Goal: Consume media (video, audio)

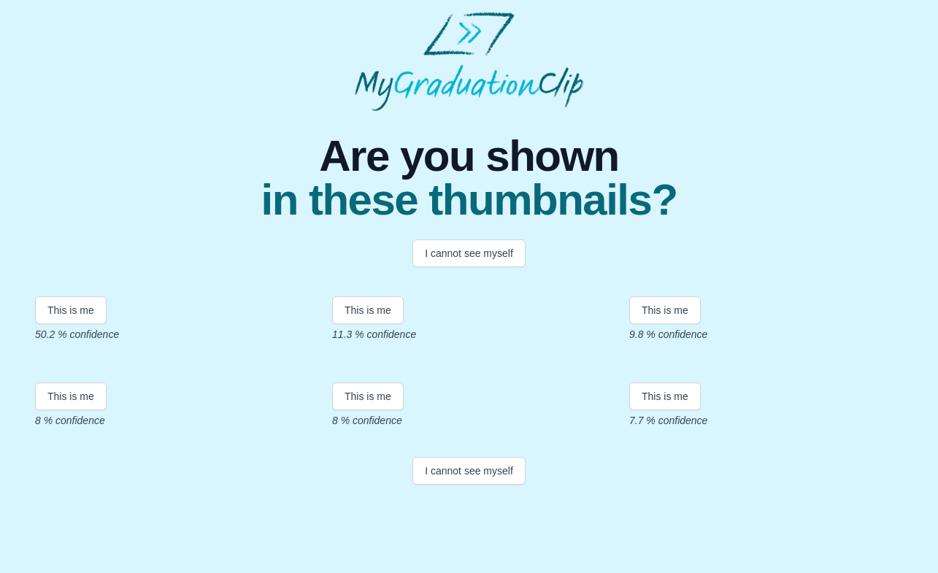
scroll to position [139, 0]
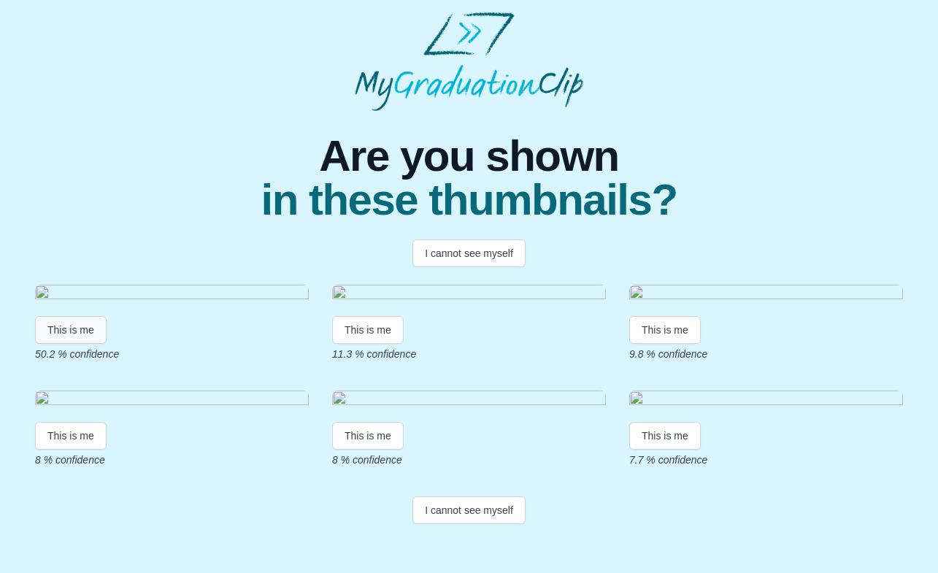
click at [66, 316] on button "This is me" at bounding box center [71, 330] width 72 height 28
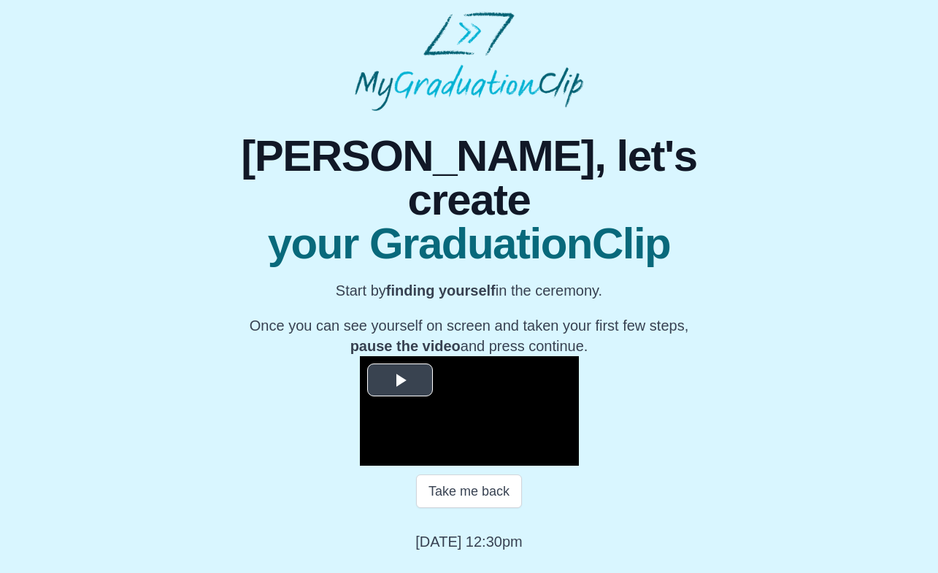
scroll to position [101, 0]
click at [400, 380] on span "Video Player" at bounding box center [400, 380] width 0 height 0
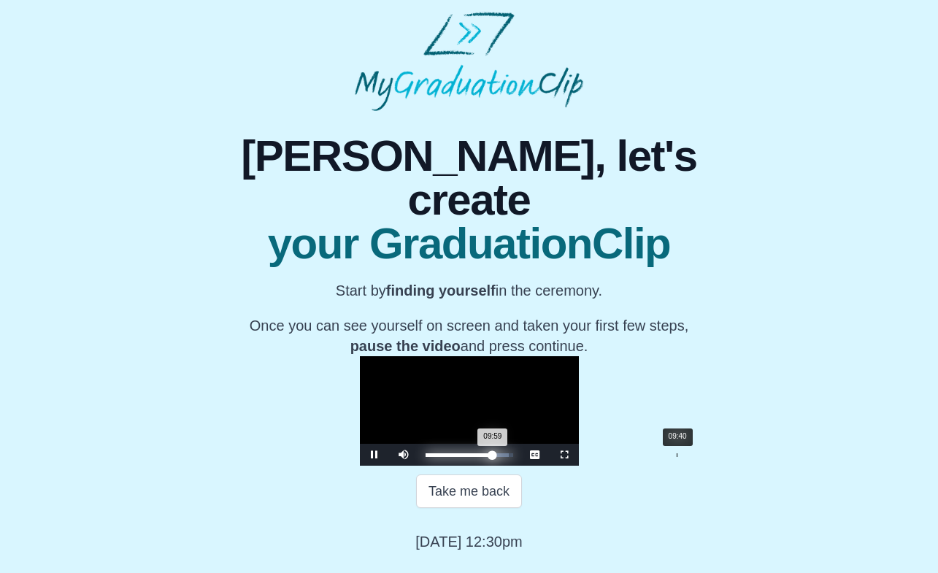
click at [677, 457] on div "09:40" at bounding box center [677, 455] width 1 height 4
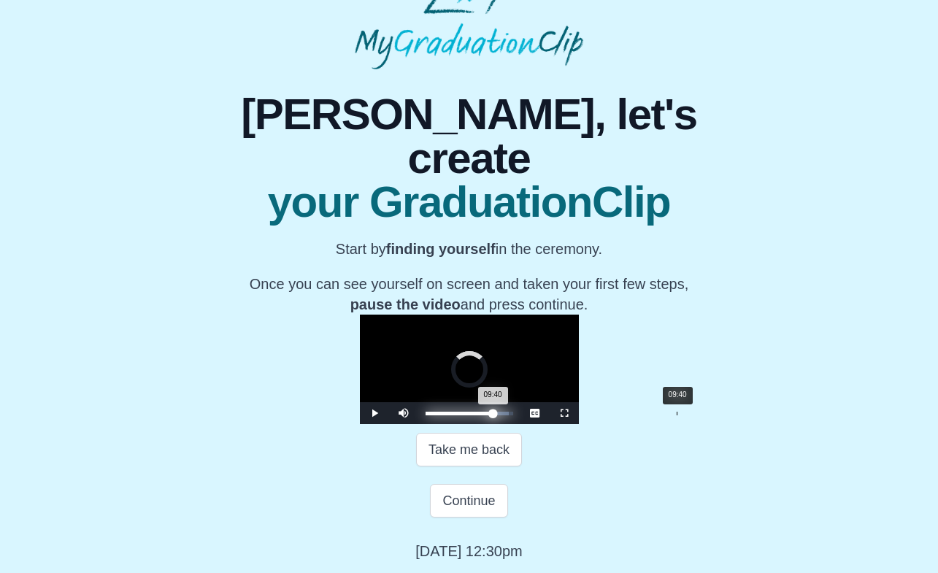
click at [677, 415] on div "09:40" at bounding box center [677, 414] width 1 height 4
click at [564, 413] on span "Video Player" at bounding box center [564, 413] width 0 height 0
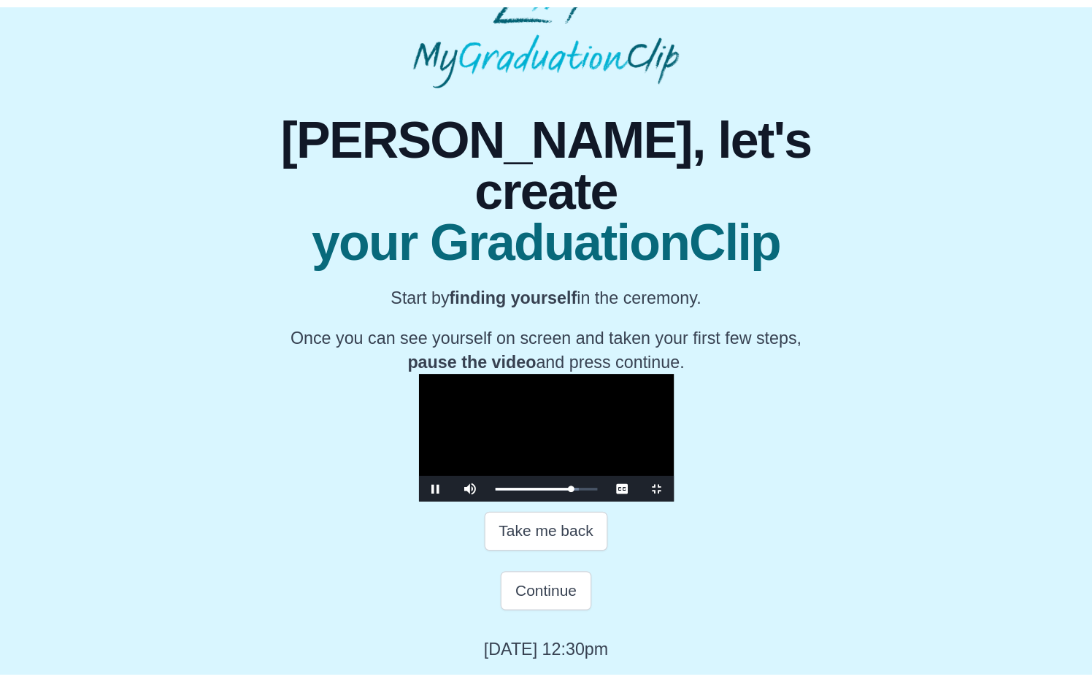
scroll to position [0, 0]
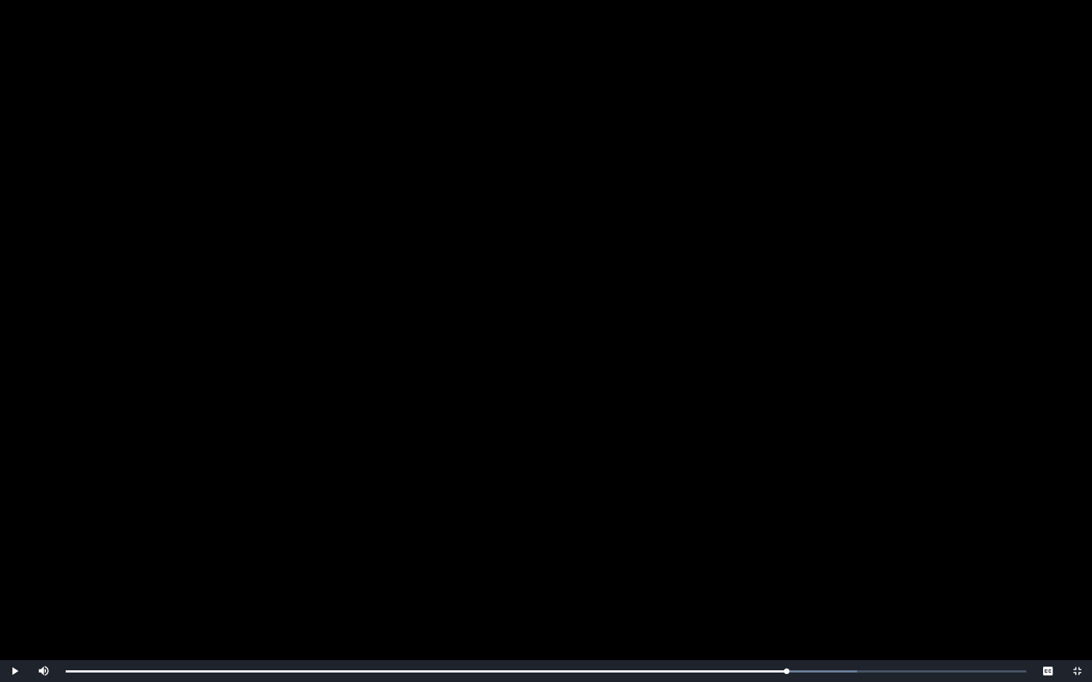
click at [15, 572] on span "Video Player" at bounding box center [15, 671] width 0 height 0
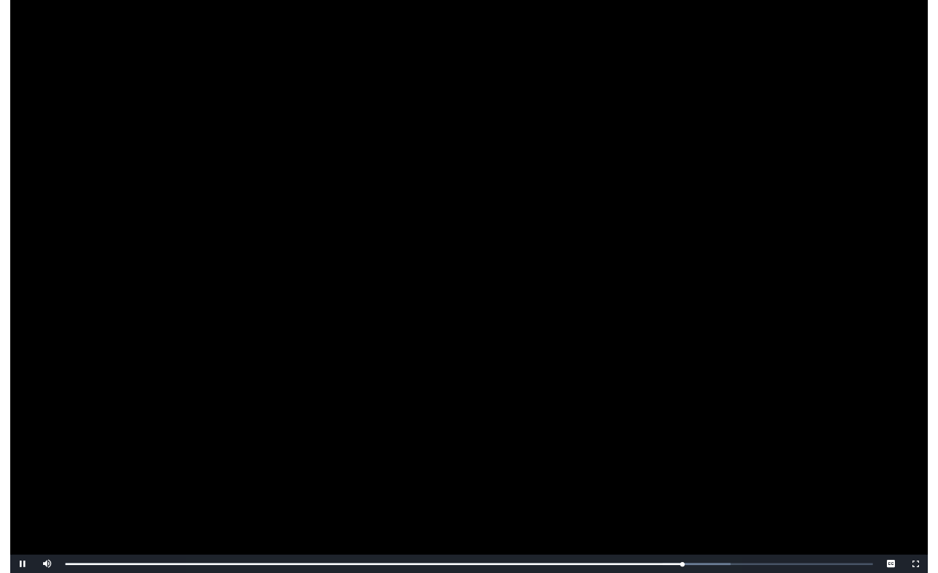
scroll to position [94, 0]
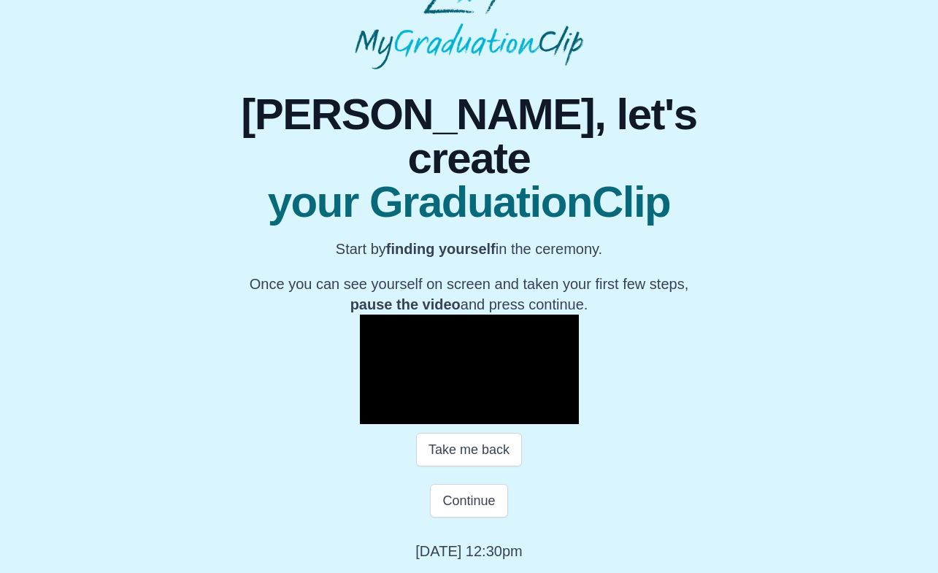
click at [424, 383] on video "Video Player" at bounding box center [469, 370] width 219 height 110
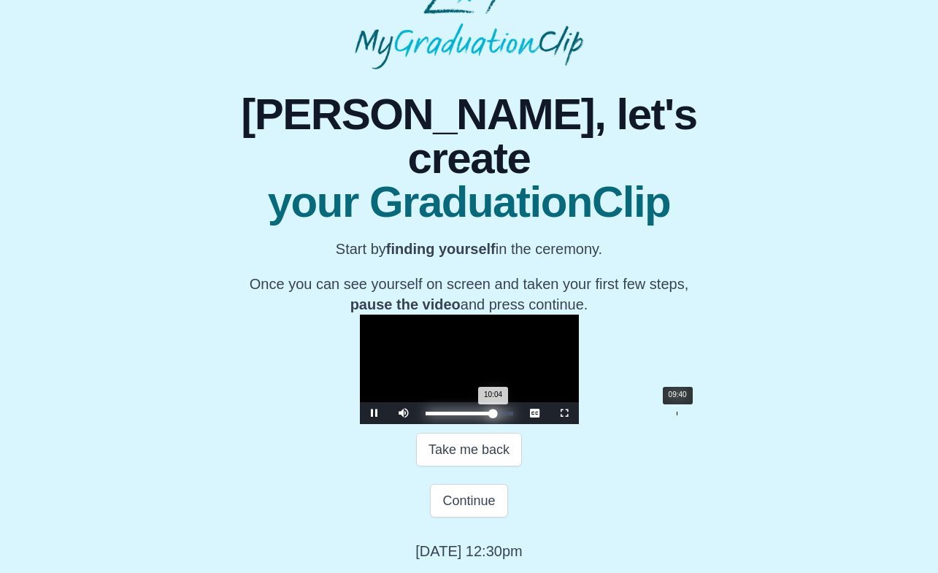
click at [677, 415] on div "09:40" at bounding box center [677, 414] width 1 height 4
click at [672, 415] on div "09:28" at bounding box center [672, 414] width 1 height 4
click at [513, 415] on div "Loaded : 0% 09:28 10:06 Progress : 0%" at bounding box center [470, 414] width 88 height 4
click at [564, 413] on span "Video Player" at bounding box center [564, 413] width 0 height 0
click at [553, 424] on video "Video Player" at bounding box center [469, 370] width 219 height 110
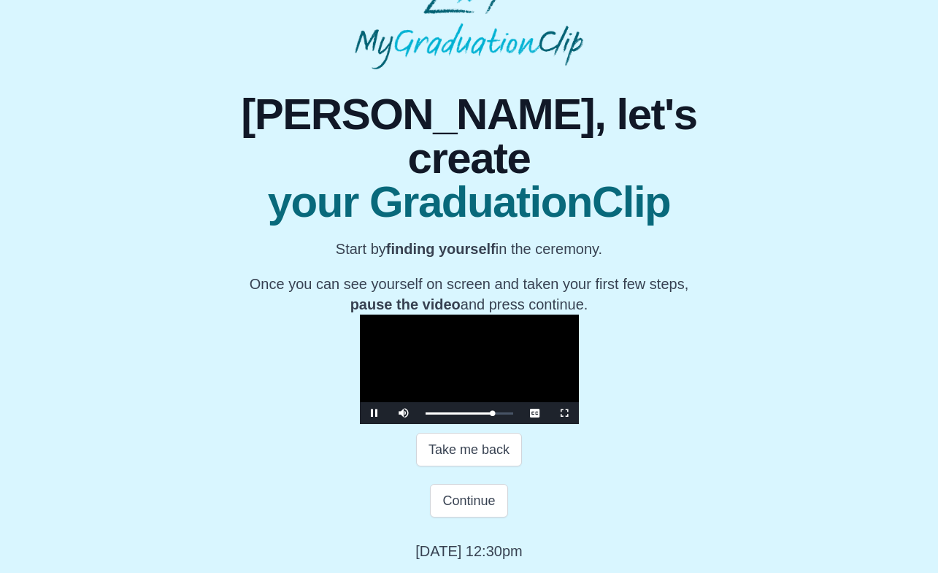
click at [375, 413] on span "Video Player" at bounding box center [375, 413] width 0 height 0
click at [672, 415] on div "09:30" at bounding box center [672, 414] width 1 height 4
click at [669, 415] on div "09:21" at bounding box center [669, 414] width 1 height 4
click at [513, 415] on div "Loaded : 0% 09:21 09:58 Progress : 0%" at bounding box center [470, 414] width 88 height 4
click at [564, 413] on span "Video Player" at bounding box center [564, 413] width 0 height 0
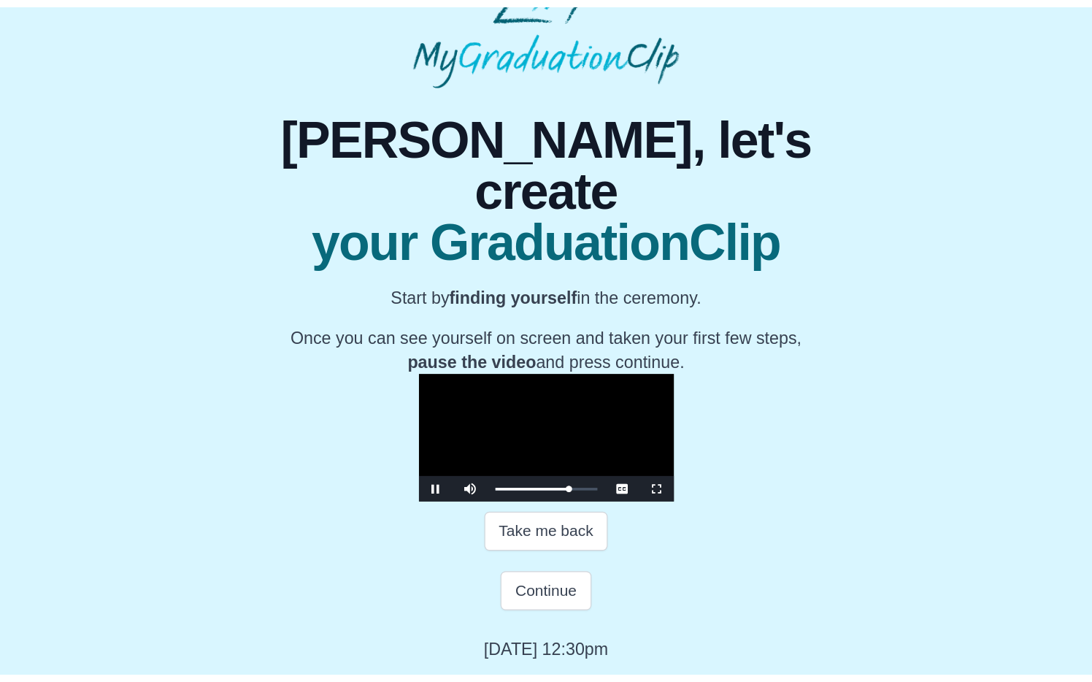
scroll to position [0, 0]
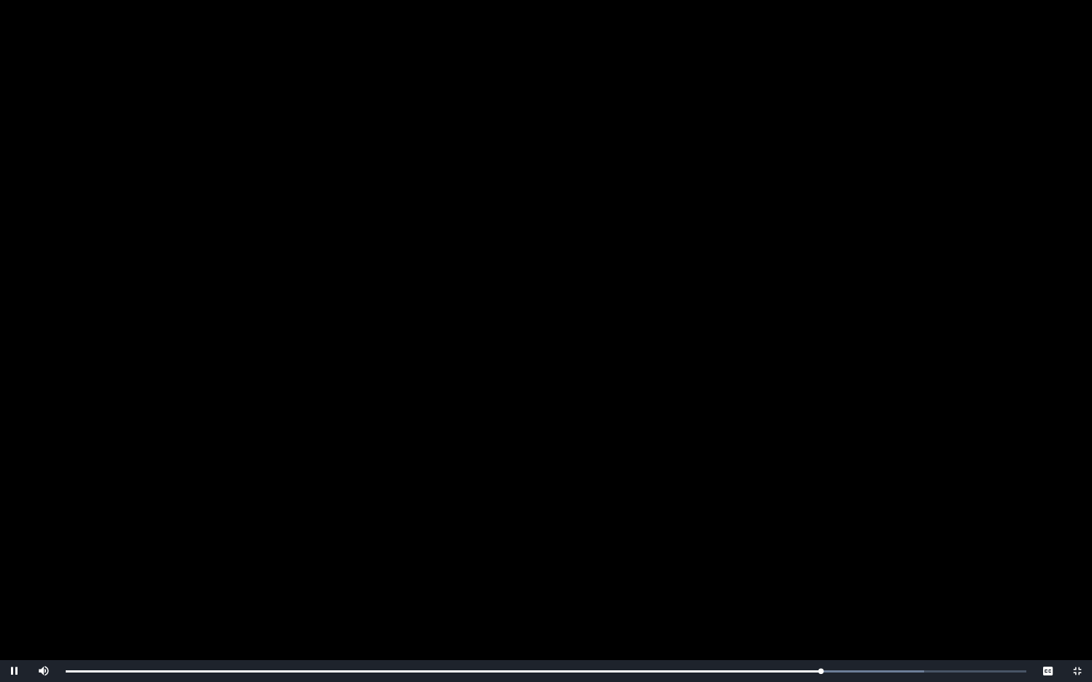
click at [791, 502] on video "Video Player" at bounding box center [546, 341] width 1092 height 682
click at [15, 572] on span "Video Player" at bounding box center [15, 671] width 0 height 0
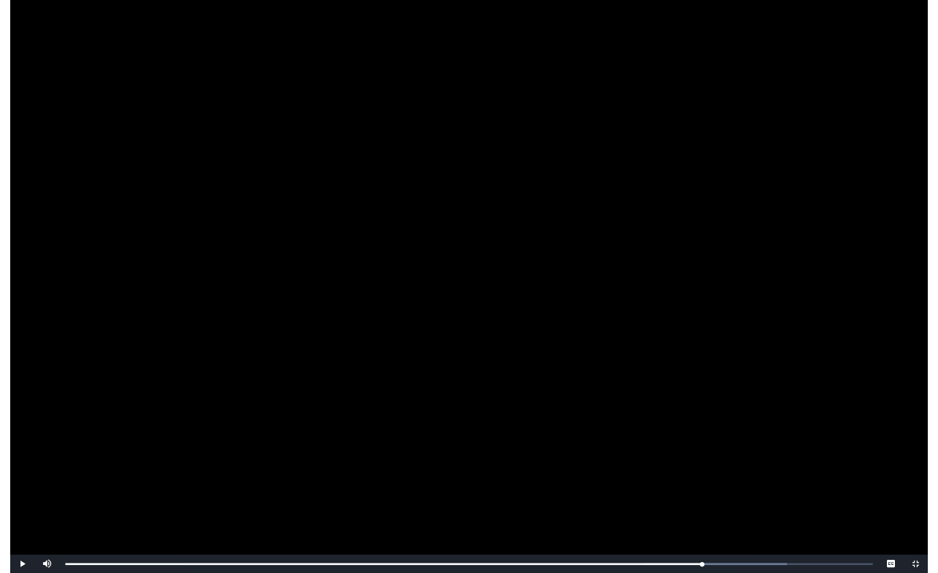
scroll to position [94, 0]
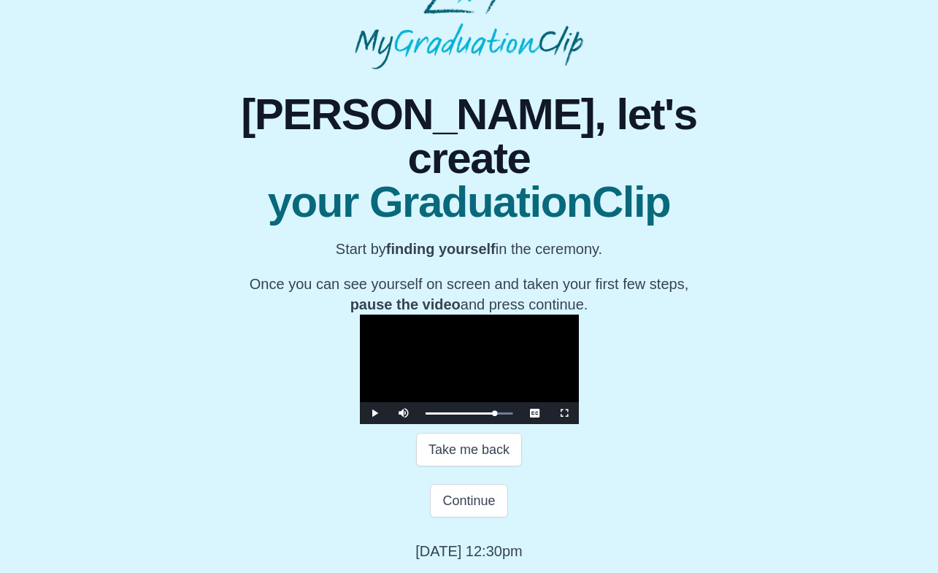
click at [564, 413] on span "Video Player" at bounding box center [564, 413] width 0 height 0
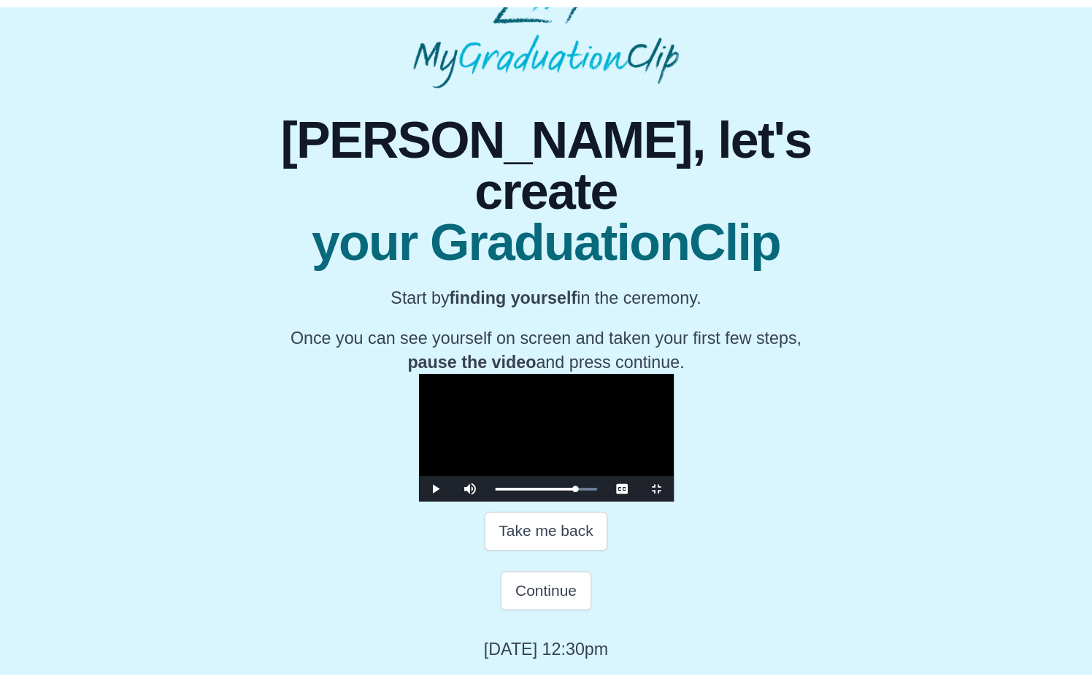
scroll to position [0, 0]
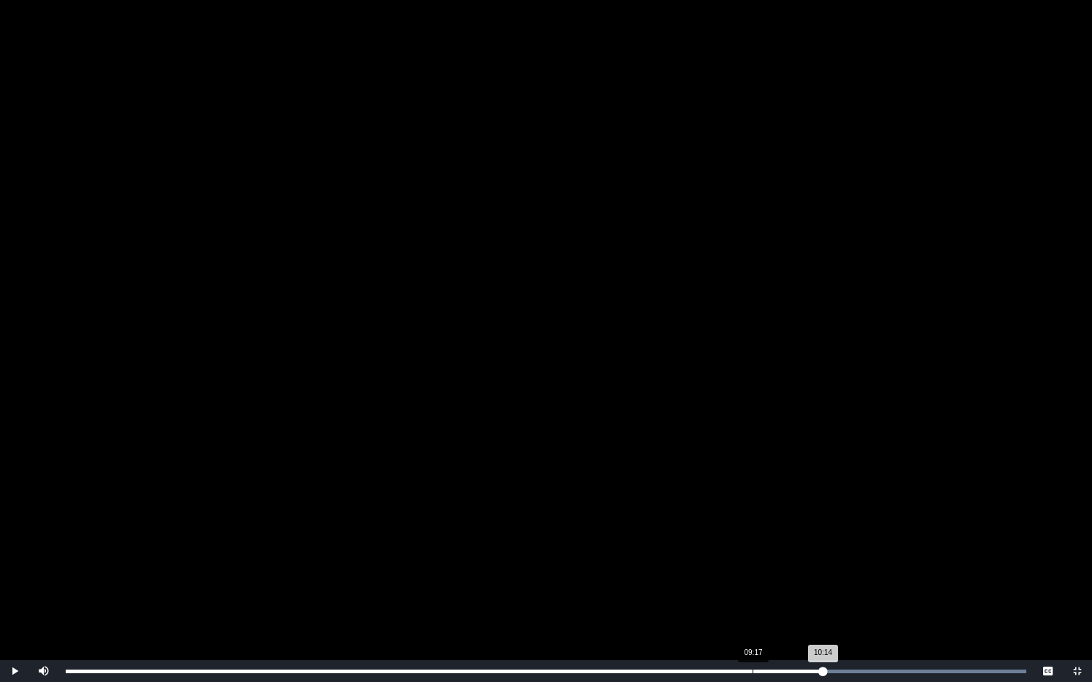
click at [753, 572] on div "09:17" at bounding box center [753, 672] width 1 height 4
click at [761, 572] on div "09:23" at bounding box center [761, 672] width 1 height 4
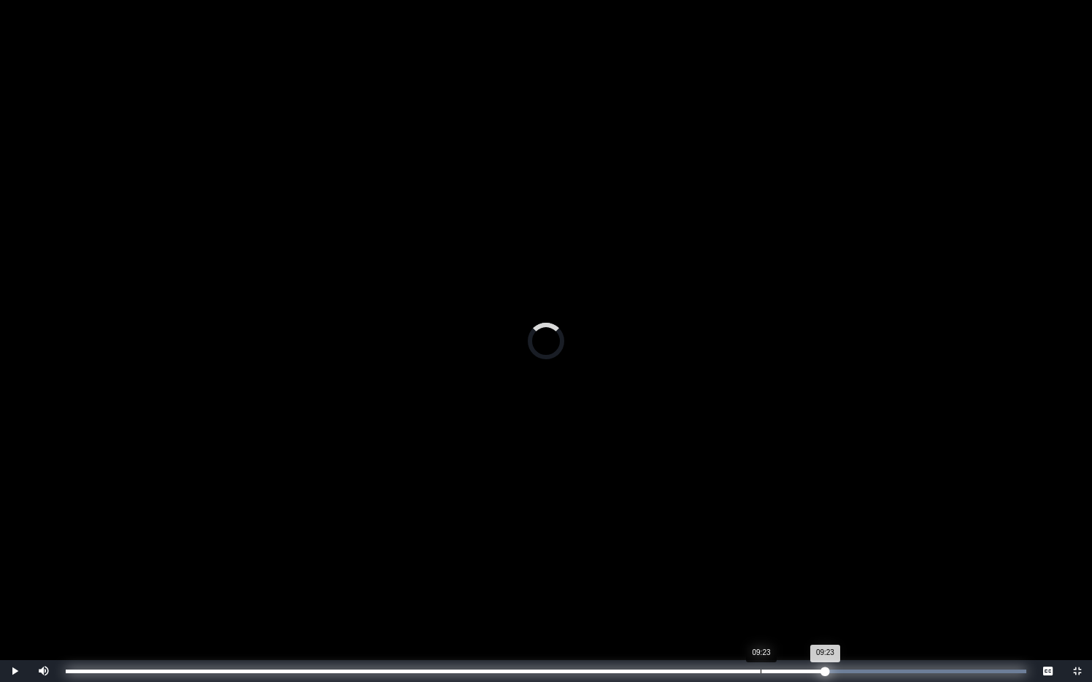
click at [761, 572] on div "09:23" at bounding box center [761, 672] width 1 height 4
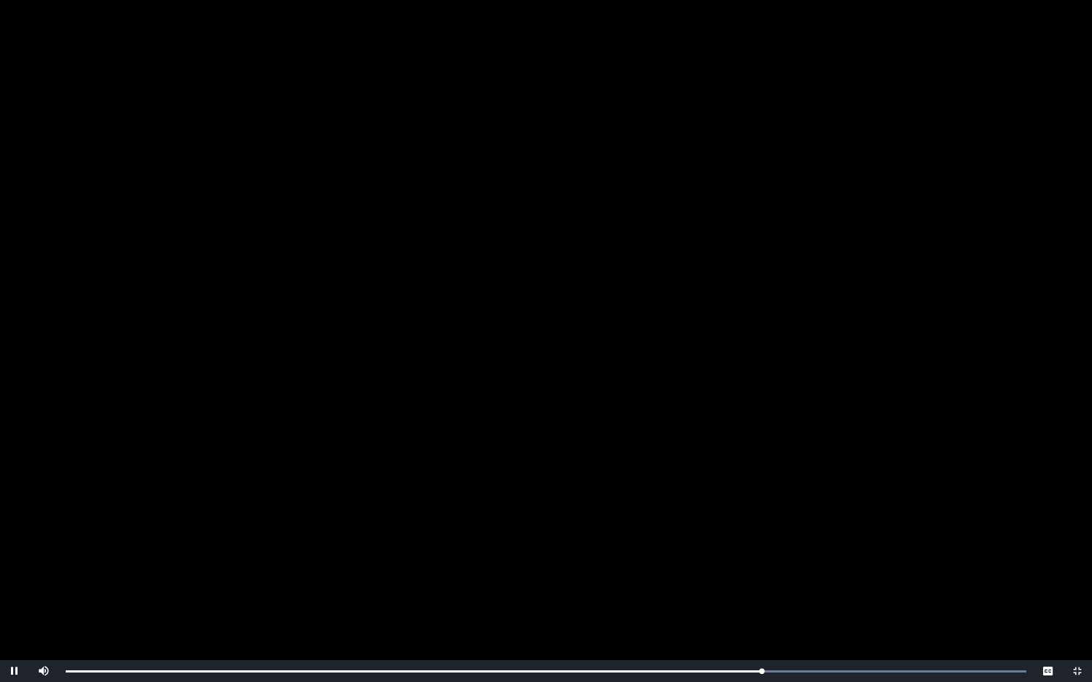
click at [617, 214] on video "Video Player" at bounding box center [546, 341] width 1092 height 682
click at [353, 377] on video "Video Player" at bounding box center [546, 341] width 1092 height 682
click at [602, 469] on video "Video Player" at bounding box center [546, 341] width 1092 height 682
click at [15, 572] on span "Video Player" at bounding box center [15, 671] width 0 height 0
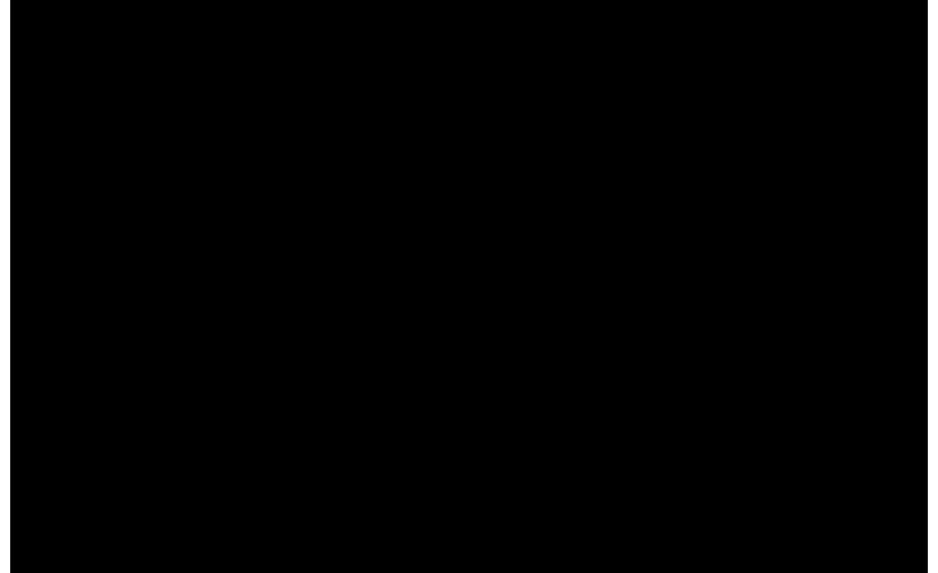
scroll to position [94, 0]
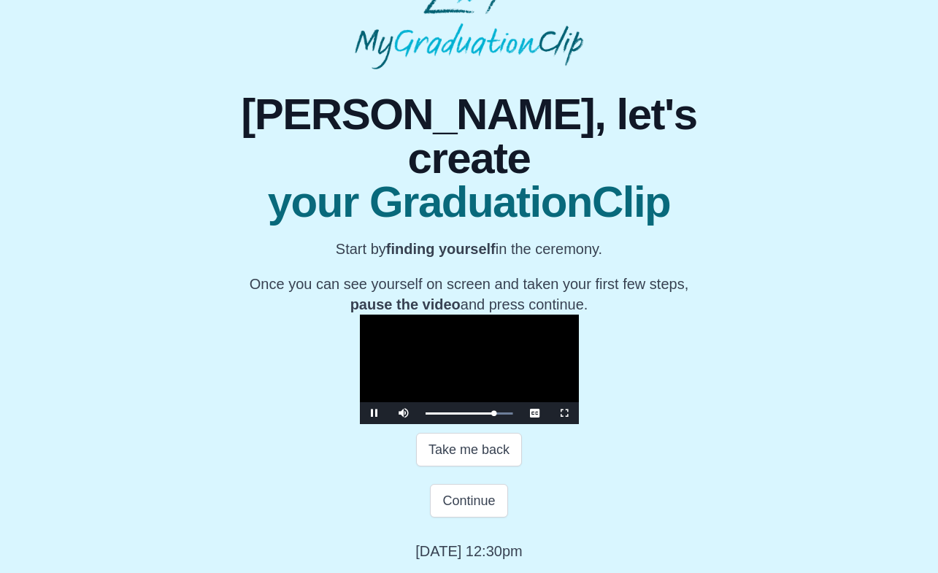
click at [466, 329] on video "Video Player" at bounding box center [469, 370] width 219 height 110
click at [375, 413] on span "Video Player" at bounding box center [375, 413] width 0 height 0
click at [12, 410] on div "**********" at bounding box center [469, 315] width 915 height 492
